Goal: Navigation & Orientation: Understand site structure

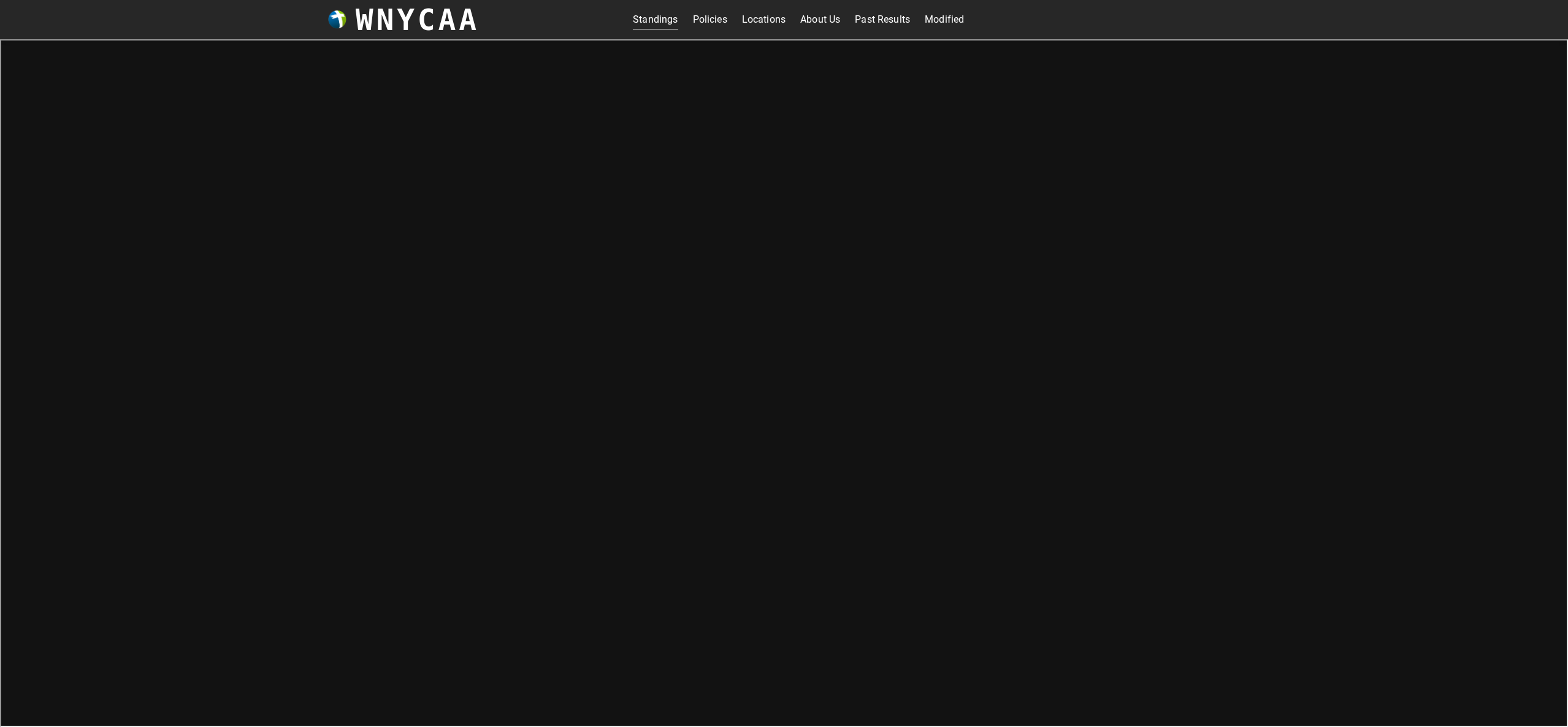
click at [709, 20] on link "Policies" at bounding box center [710, 20] width 34 height 20
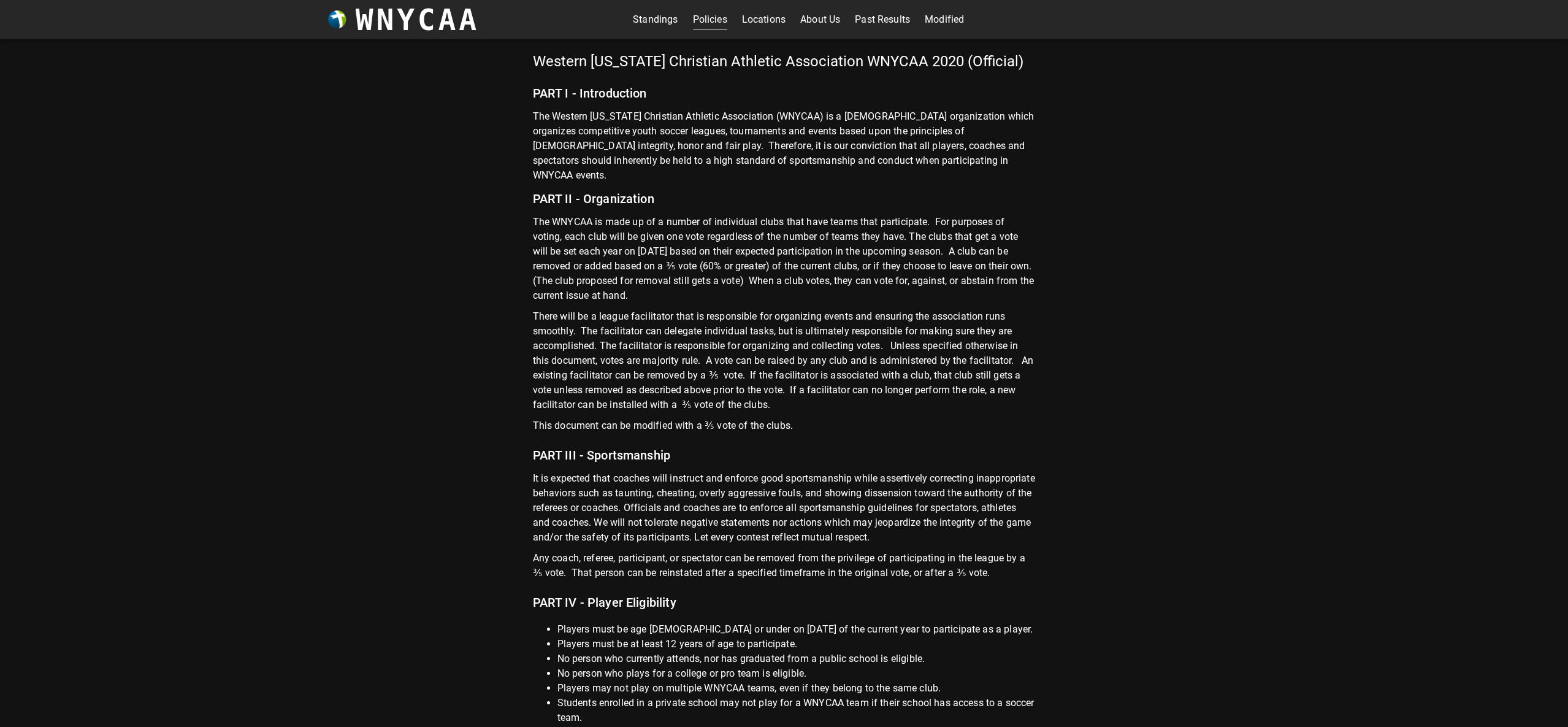
click at [759, 20] on link "Locations" at bounding box center [764, 20] width 44 height 20
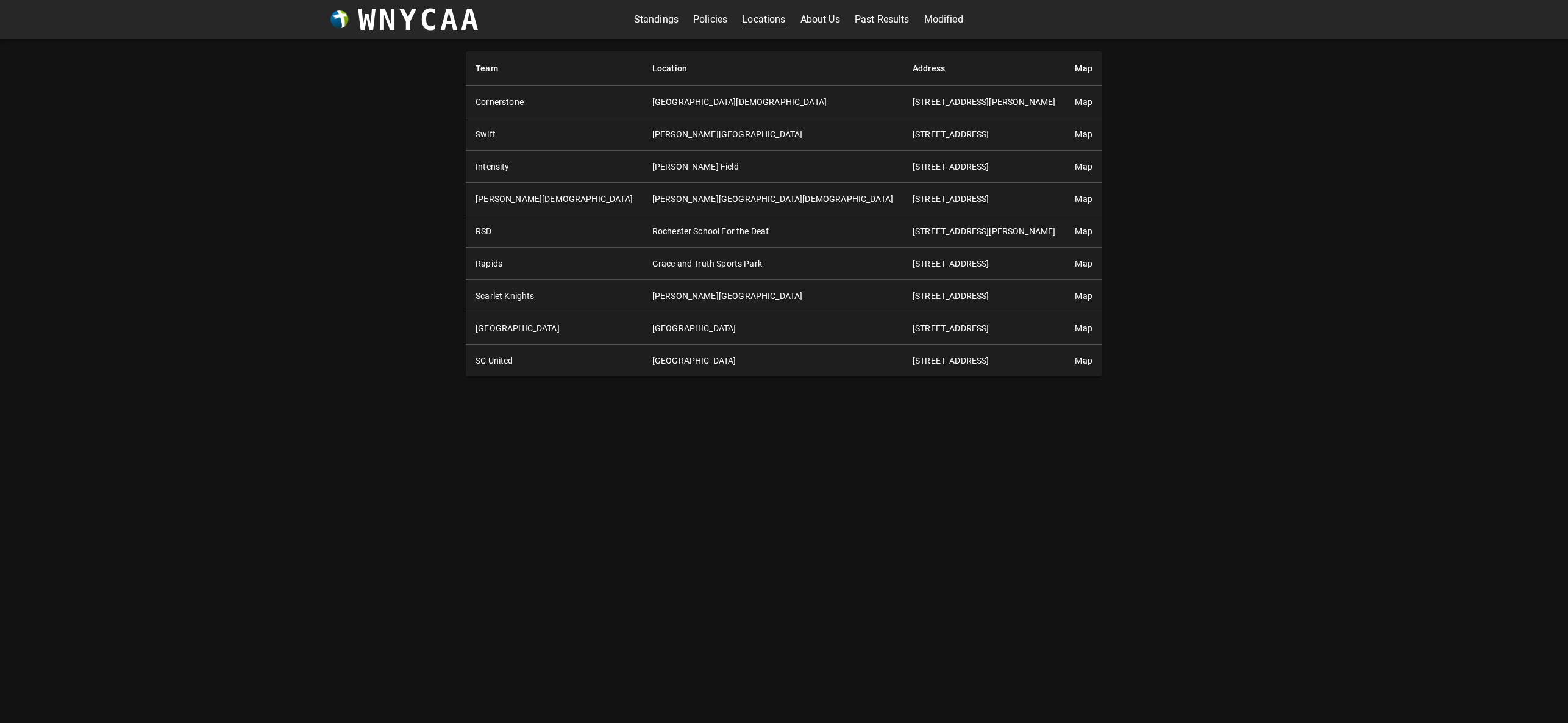
click at [807, 23] on link "About Us" at bounding box center [820, 20] width 40 height 20
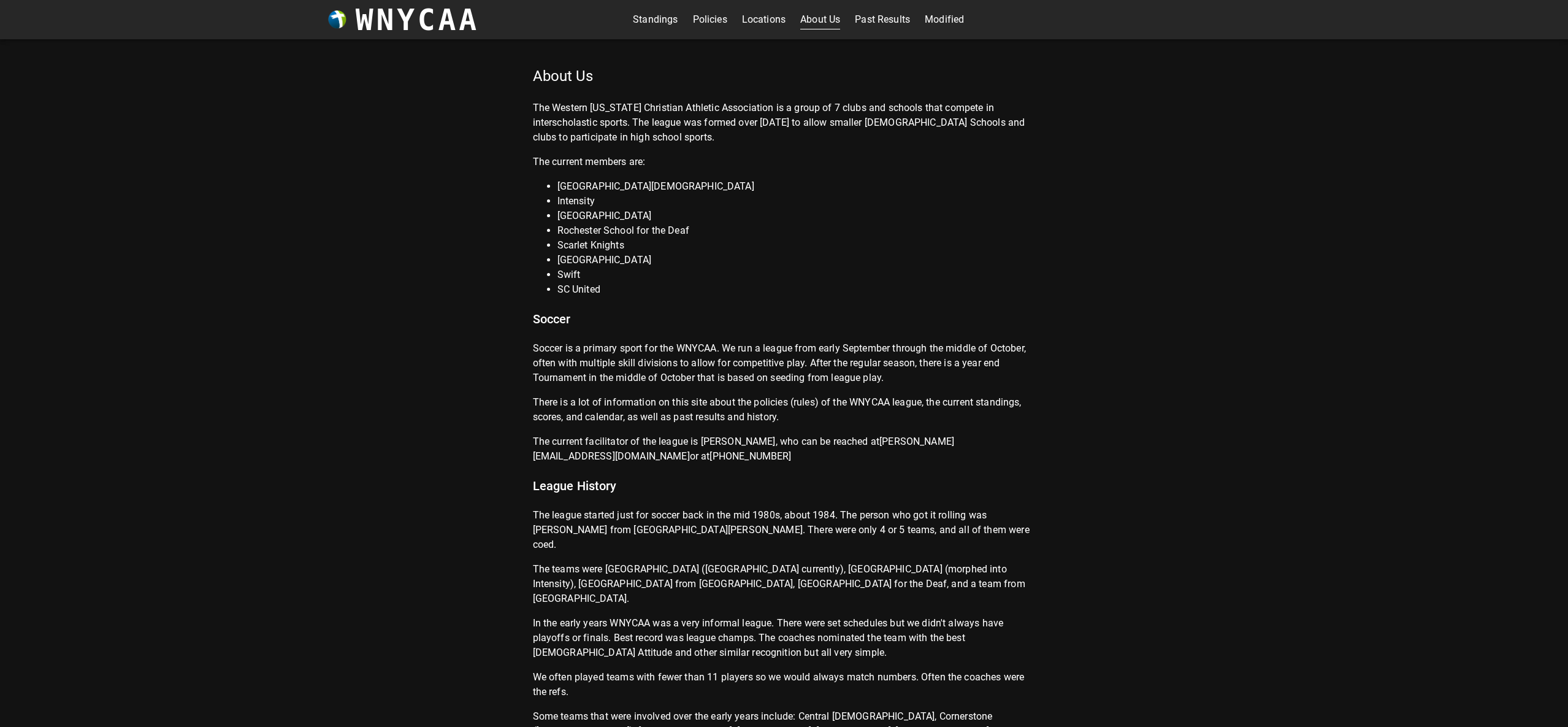
click at [874, 20] on link "Past Results" at bounding box center [882, 20] width 55 height 20
